Goal: Complete application form

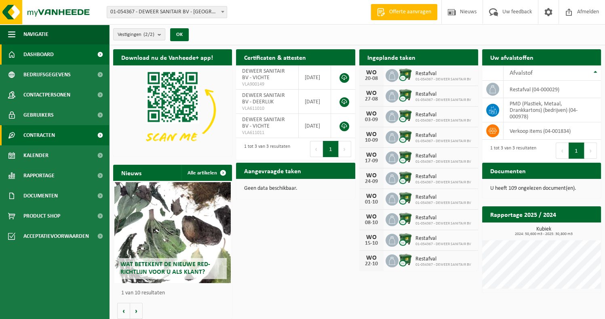
click at [55, 136] on span "Contracten" at bounding box center [39, 135] width 32 height 20
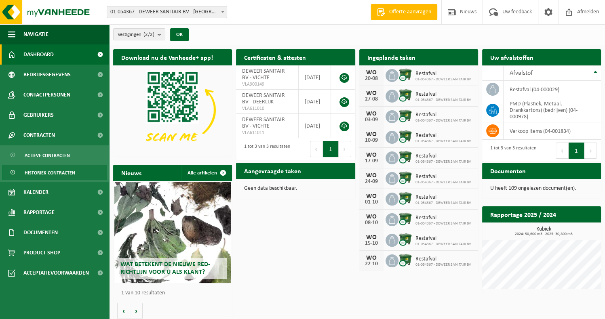
click at [57, 172] on span "Historiek contracten" at bounding box center [50, 172] width 51 height 15
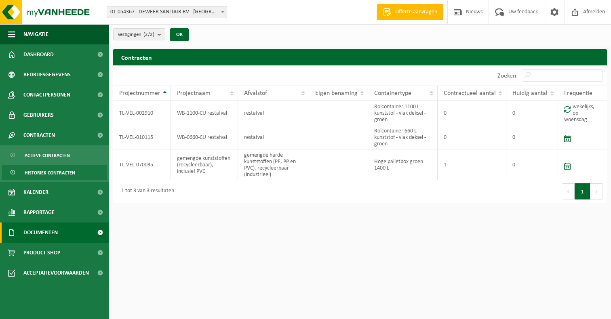
click at [77, 240] on link "Documenten" at bounding box center [54, 233] width 109 height 20
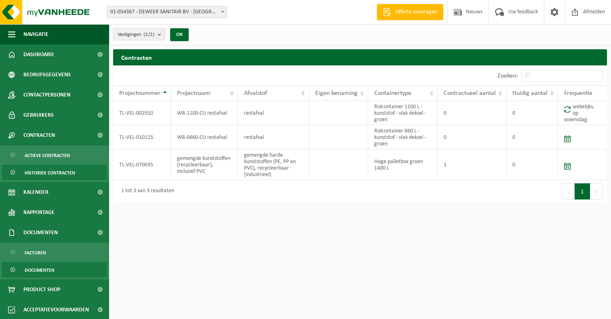
click at [45, 270] on span "Documenten" at bounding box center [40, 270] width 30 height 15
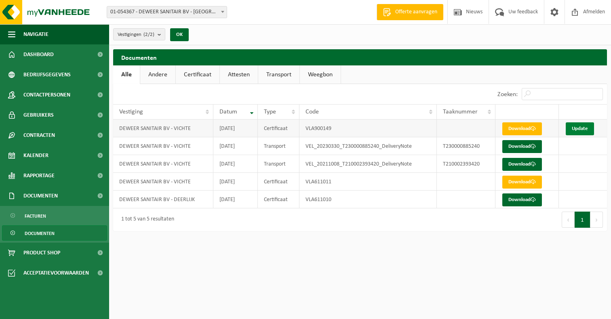
click at [572, 131] on link "Update" at bounding box center [580, 128] width 28 height 13
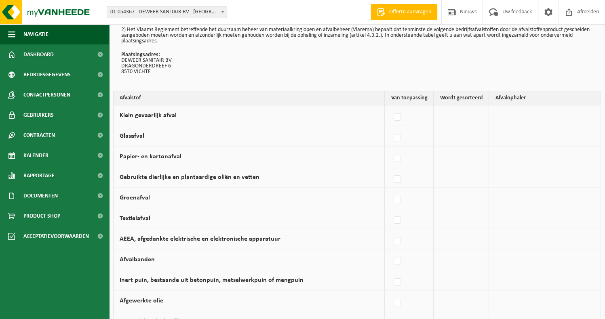
scroll to position [39, 0]
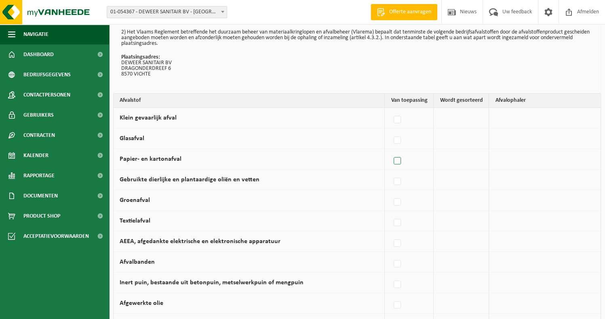
click at [399, 162] on label at bounding box center [397, 161] width 11 height 12
click at [391, 151] on input "Papier- en kartonafval" at bounding box center [390, 151] width 0 height 0
checkbox input "true"
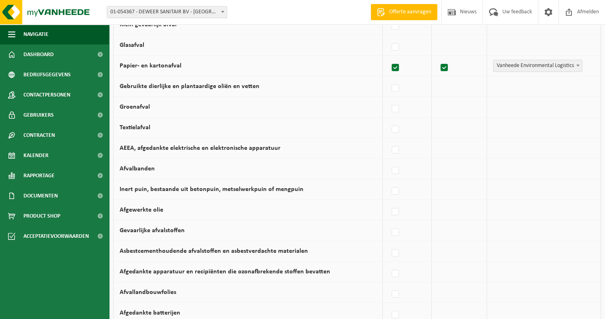
scroll to position [133, 0]
click at [396, 144] on label at bounding box center [395, 150] width 11 height 12
click at [389, 140] on input "AEEA, afgedankte elektrische en elektronische apparatuur" at bounding box center [388, 139] width 0 height 0
checkbox input "true"
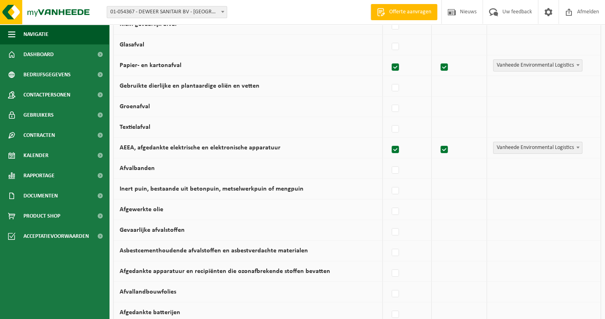
click at [396, 144] on label at bounding box center [395, 150] width 11 height 12
click at [389, 140] on input "AEEA, afgedankte elektrische en elektronische apparatuur" at bounding box center [388, 139] width 0 height 0
checkbox input "false"
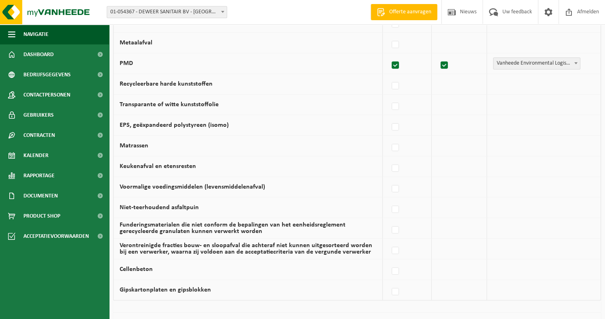
scroll to position [444, 0]
click at [398, 165] on label at bounding box center [395, 168] width 11 height 12
click at [389, 158] on input "Keukenafval en etensresten" at bounding box center [388, 158] width 0 height 0
checkbox input "true"
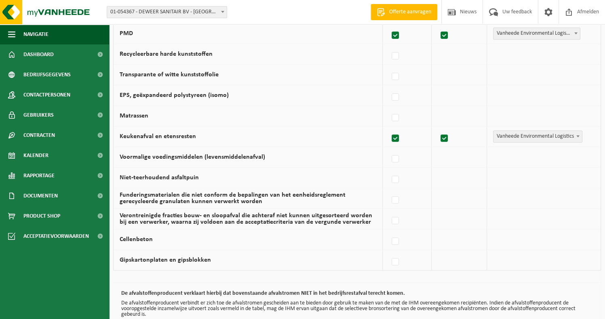
scroll to position [476, 0]
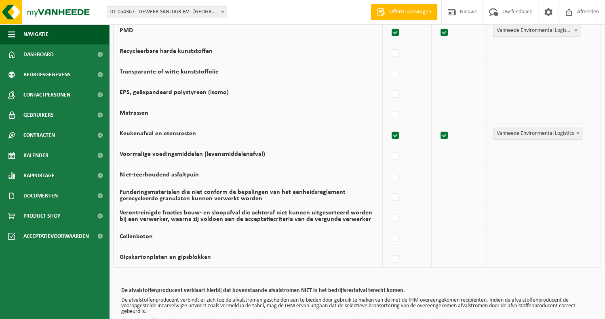
click at [514, 135] on span "Vanheede Environmental Logistics" at bounding box center [537, 133] width 88 height 11
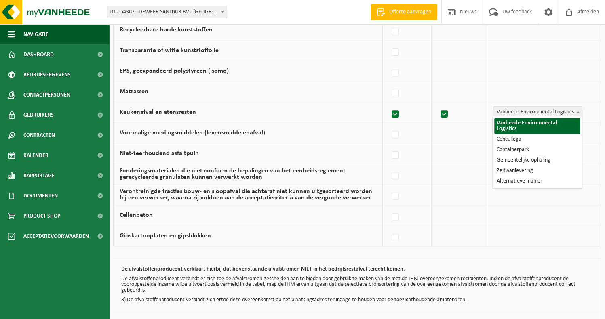
scroll to position [498, 0]
click at [314, 107] on td "Keukenafval en etensresten" at bounding box center [248, 112] width 269 height 21
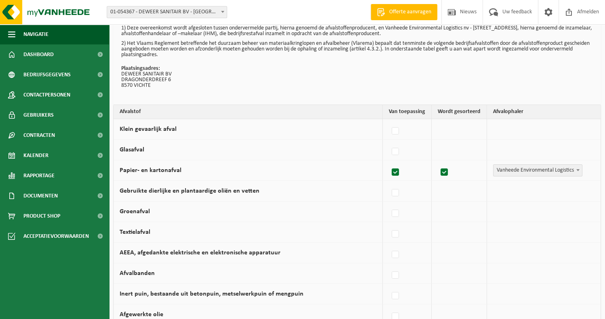
scroll to position [27, 0]
click at [398, 152] on label at bounding box center [395, 152] width 11 height 12
click at [389, 142] on input "Glasafval" at bounding box center [388, 142] width 0 height 0
checkbox input "true"
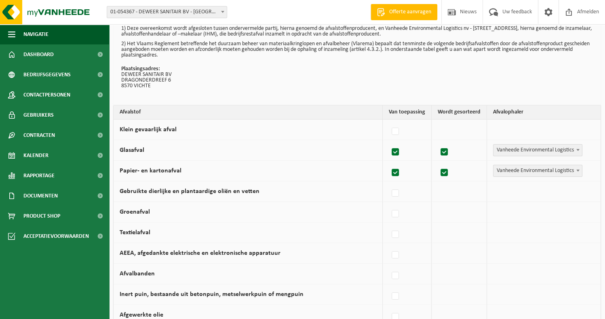
click at [493, 150] on span "Vanheede Environmental Logistics" at bounding box center [537, 150] width 89 height 12
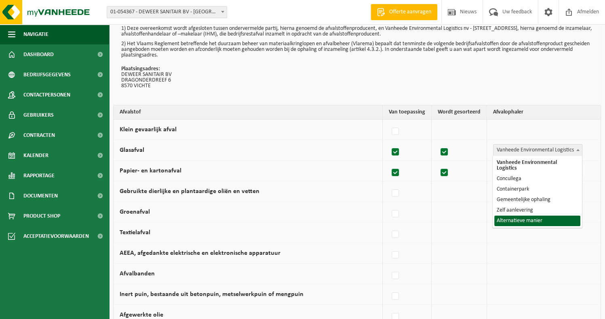
select select "Alternatieve manier"
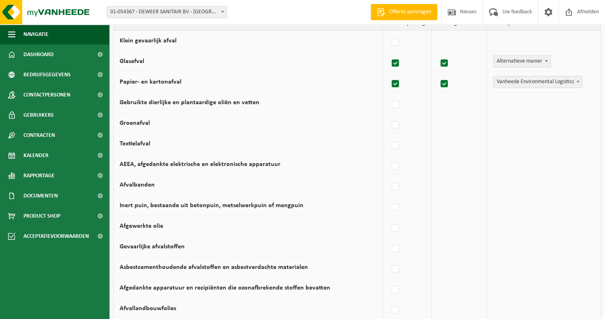
scroll to position [116, 0]
click at [396, 163] on label at bounding box center [395, 166] width 11 height 12
click at [389, 156] on input "AEEA, afgedankte elektrische en elektronische apparatuur" at bounding box center [388, 156] width 0 height 0
checkbox input "true"
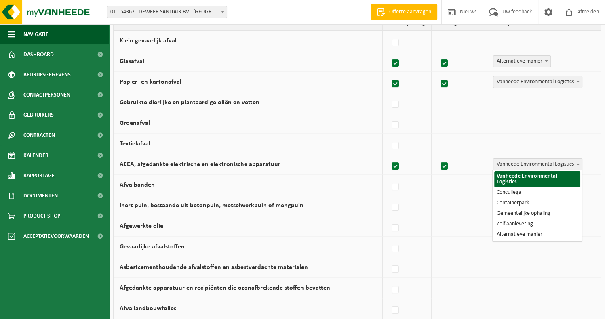
click at [507, 161] on span "Vanheede Environmental Logistics" at bounding box center [537, 164] width 88 height 11
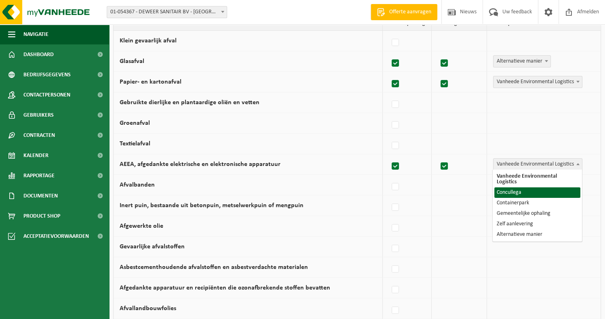
select select "Concullega"
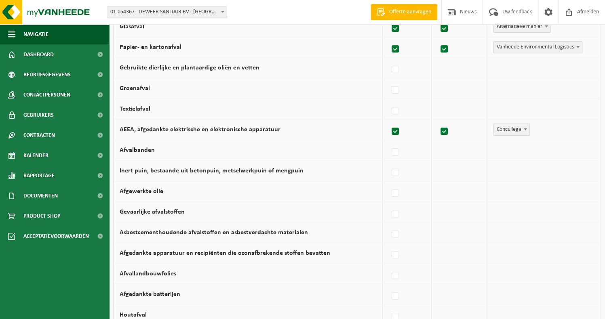
scroll to position [152, 0]
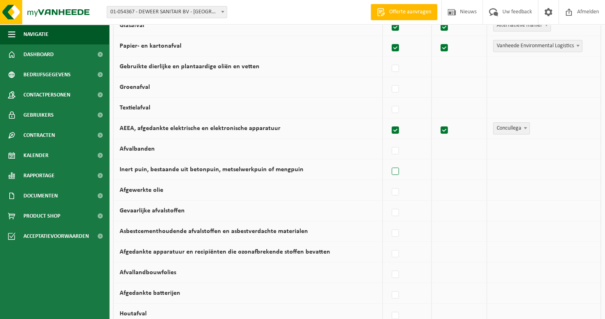
click at [397, 171] on label at bounding box center [395, 172] width 11 height 12
click at [389, 162] on input "Inert puin, bestaande uit betonpuin, metselwerkpuin of mengpuin" at bounding box center [388, 161] width 0 height 0
checkbox input "true"
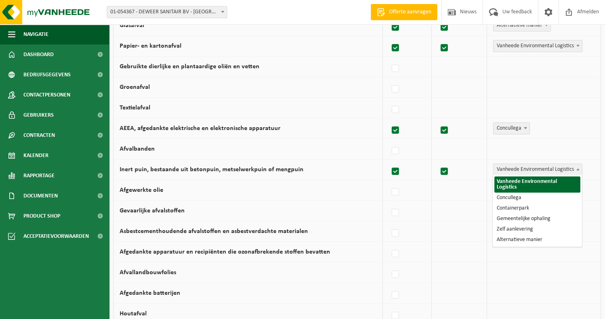
click at [499, 170] on span "Vanheede Environmental Logistics" at bounding box center [537, 169] width 88 height 11
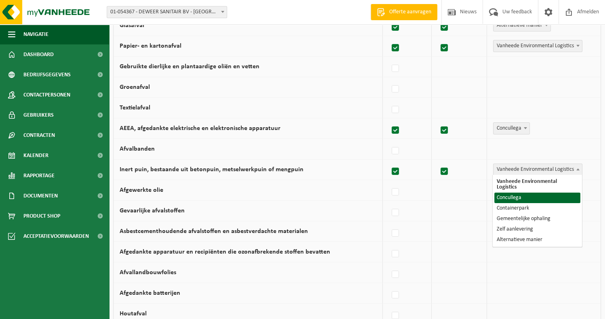
select select "Concullega"
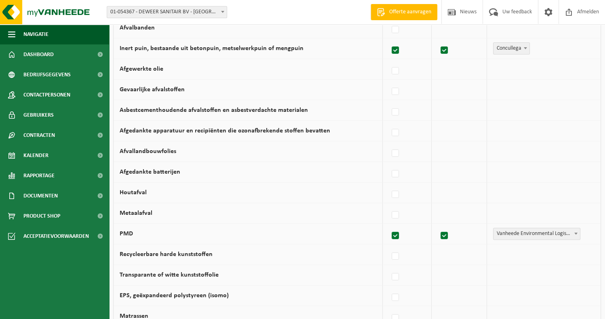
scroll to position [276, 0]
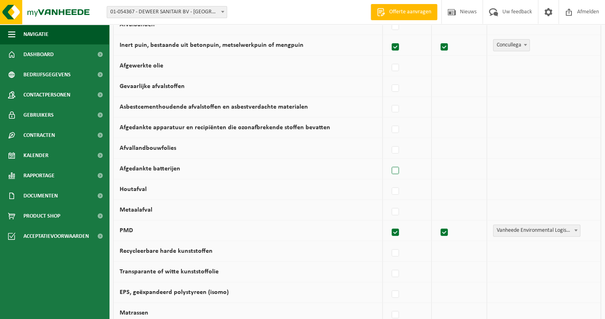
click at [396, 165] on label at bounding box center [395, 171] width 11 height 12
click at [389, 161] on input "Afgedankte batterijen" at bounding box center [388, 160] width 0 height 0
checkbox input "true"
click at [515, 166] on span "Vanheede Environmental Logistics" at bounding box center [537, 168] width 88 height 11
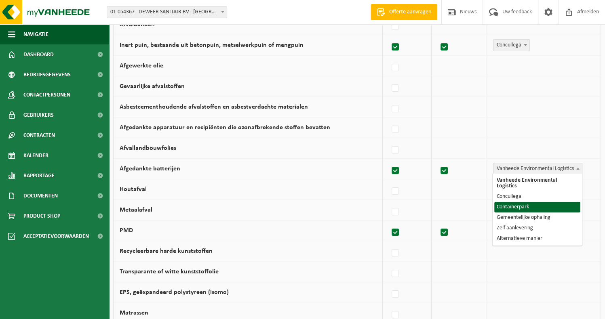
select select "Containerpark"
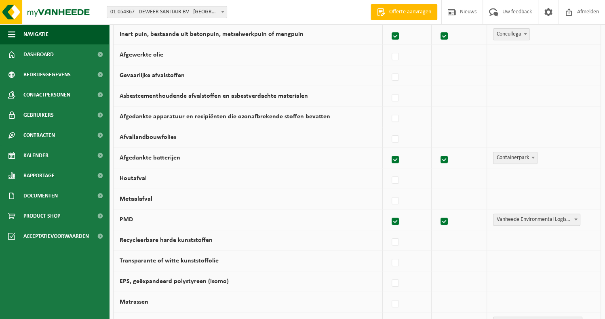
scroll to position [290, 0]
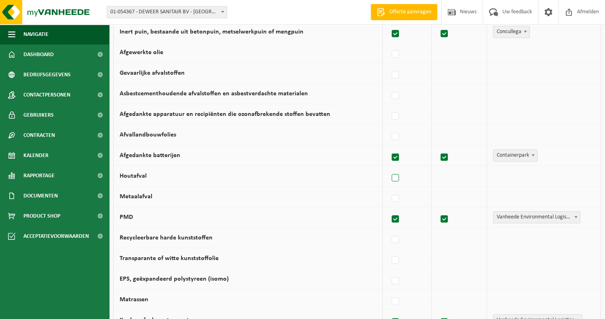
click at [398, 176] on label at bounding box center [395, 178] width 11 height 12
click at [389, 168] on input "Houtafval" at bounding box center [388, 168] width 0 height 0
checkbox input "true"
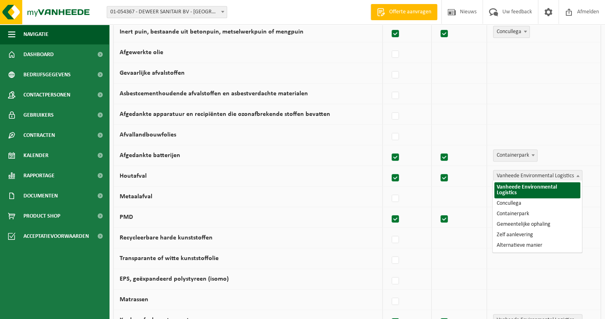
click at [510, 173] on span "Vanheede Environmental Logistics" at bounding box center [537, 176] width 88 height 11
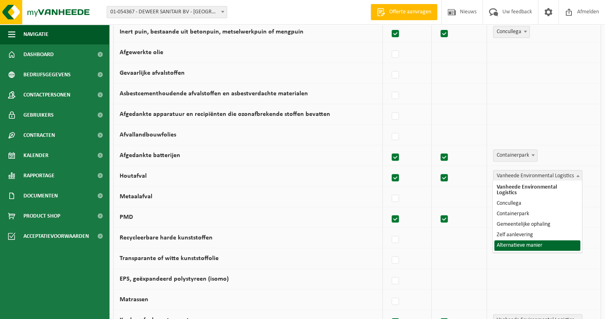
select select "Alternatieve manier"
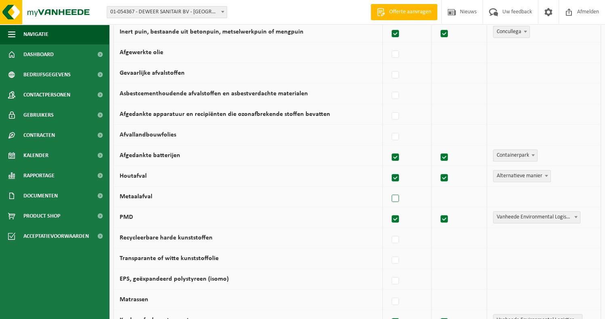
click at [400, 196] on label at bounding box center [395, 199] width 11 height 12
click at [389, 189] on input "Metaalafval" at bounding box center [388, 188] width 0 height 0
checkbox input "true"
click at [514, 196] on span "Vanheede Environmental Logistics" at bounding box center [537, 196] width 88 height 11
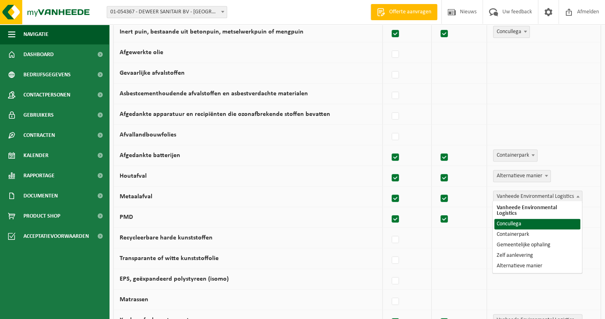
select select "Concullega"
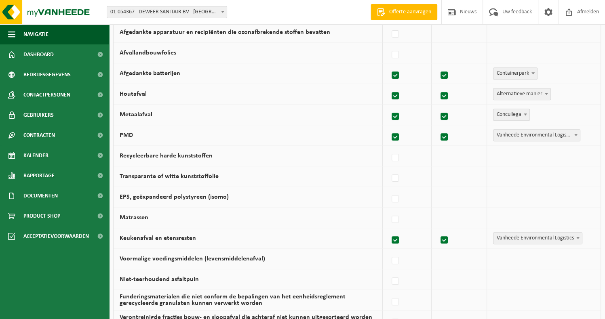
scroll to position [381, 0]
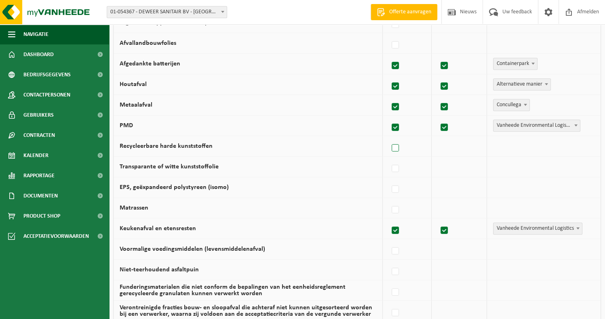
click at [392, 148] on label at bounding box center [395, 148] width 11 height 12
click at [389, 138] on input "Recycleerbare harde kunststoffen" at bounding box center [388, 138] width 0 height 0
checkbox input "true"
click at [498, 147] on span "Vanheede Environmental Logistics" at bounding box center [537, 146] width 88 height 11
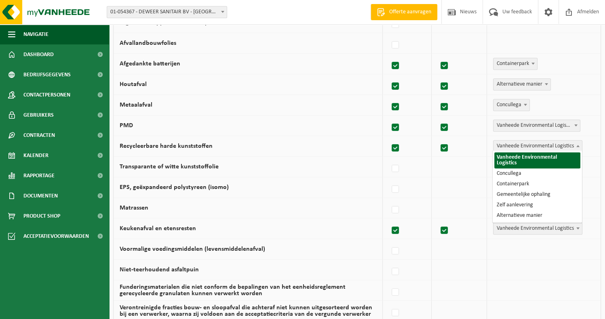
click at [396, 146] on label at bounding box center [395, 148] width 11 height 12
click at [389, 138] on input "Recycleerbare harde kunststoffen" at bounding box center [388, 138] width 0 height 0
checkbox input "false"
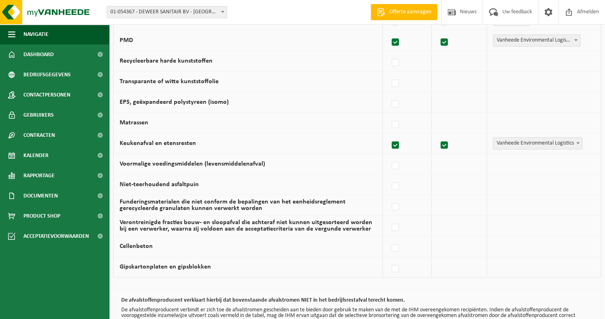
scroll to position [467, 0]
click at [399, 247] on label at bounding box center [395, 248] width 11 height 12
click at [389, 238] on input "Cellenbeton" at bounding box center [388, 238] width 0 height 0
checkbox input "true"
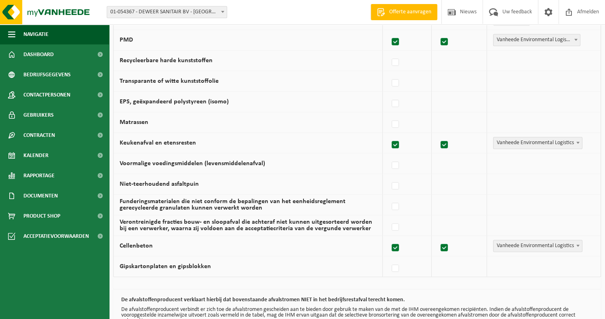
click at [399, 247] on label at bounding box center [395, 248] width 11 height 12
click at [389, 238] on input "Cellenbeton" at bounding box center [388, 238] width 0 height 0
checkbox input "false"
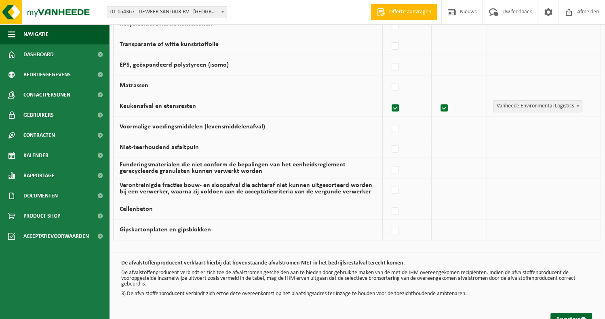
scroll to position [528, 0]
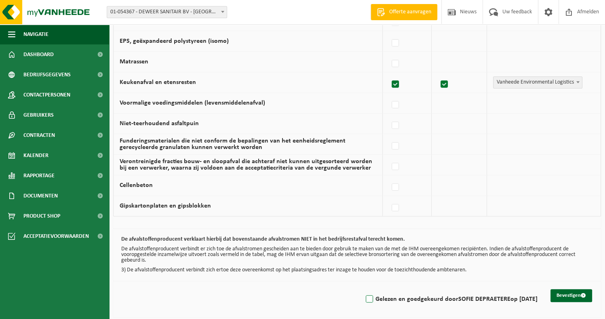
click at [375, 293] on label "Gelezen en goedgekeurd door SOFIE DEPRAETERE op 20/08/25" at bounding box center [450, 299] width 173 height 12
click at [363, 289] on input "Gelezen en goedgekeurd door SOFIE DEPRAETERE op 20/08/25" at bounding box center [362, 289] width 0 height 0
checkbox input "true"
click at [576, 291] on button "Bevestigen" at bounding box center [571, 295] width 42 height 13
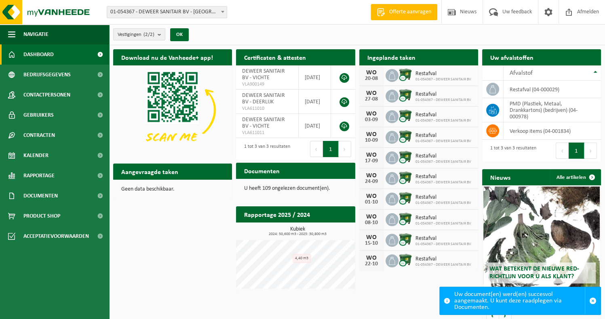
scroll to position [8, 0]
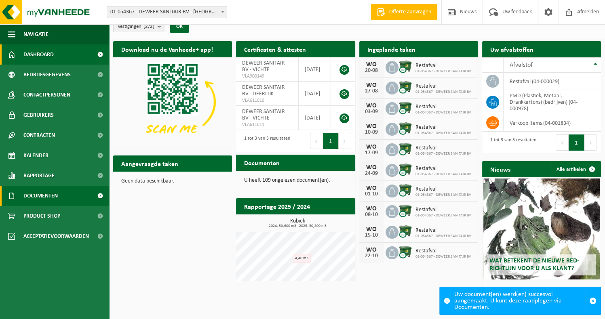
click at [64, 196] on link "Documenten" at bounding box center [54, 196] width 109 height 20
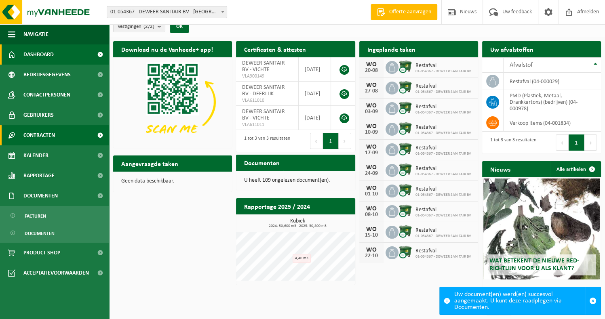
click at [44, 126] on span "Contracten" at bounding box center [39, 135] width 32 height 20
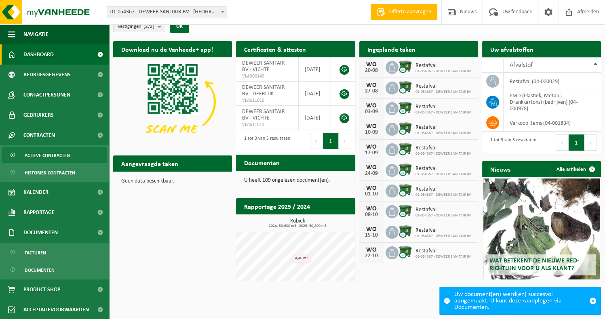
click at [49, 154] on span "Actieve contracten" at bounding box center [47, 155] width 45 height 15
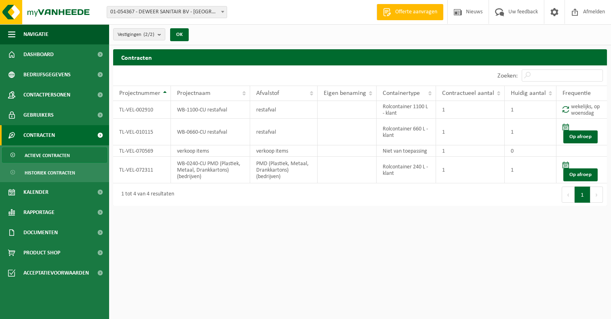
click at [312, 208] on div "Contracten Even geduld. Door de grote hoeveelheid gegevens duurt het laden even…" at bounding box center [360, 129] width 502 height 161
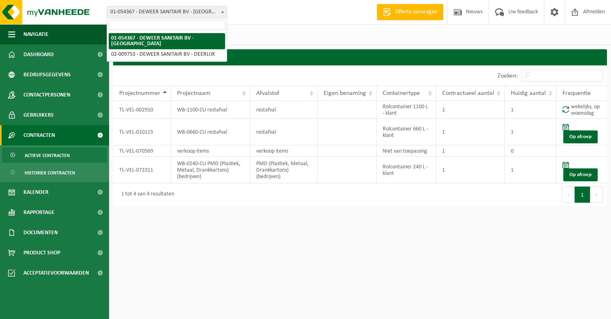
click at [205, 11] on span "01-054367 - DEWEER SANITAIR BV - [GEOGRAPHIC_DATA]" at bounding box center [167, 11] width 120 height 11
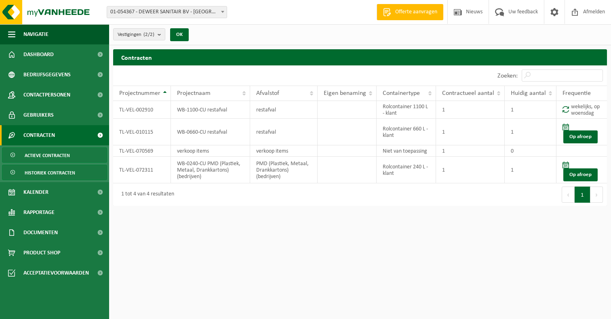
click at [44, 172] on span "Historiek contracten" at bounding box center [50, 172] width 51 height 15
